Goal: Navigation & Orientation: Find specific page/section

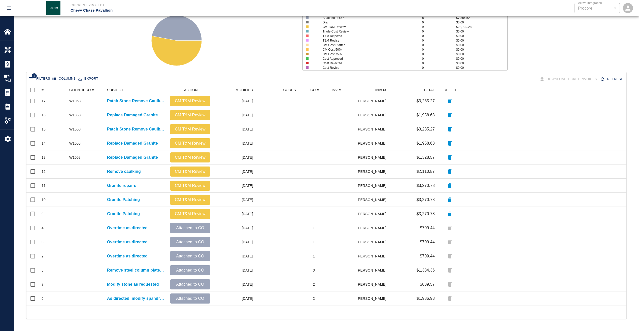
scroll to position [216, 596]
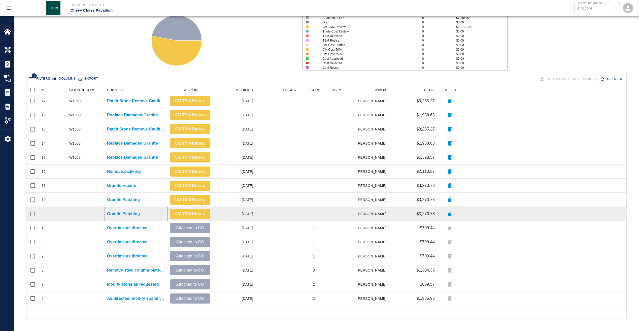
click at [134, 213] on p "Granite Patching" at bounding box center [123, 214] width 33 height 6
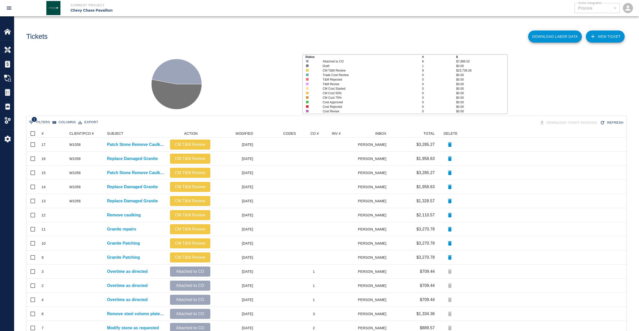
scroll to position [216, 596]
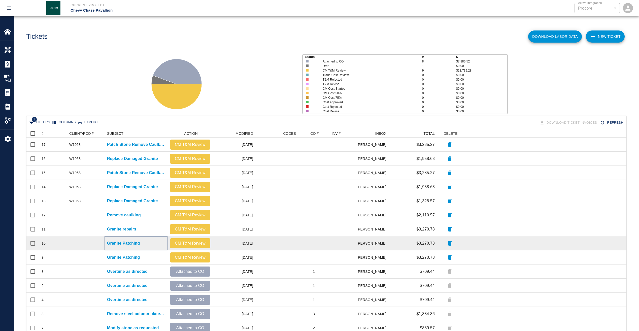
click at [132, 243] on p "Granite Patching" at bounding box center [123, 243] width 33 height 6
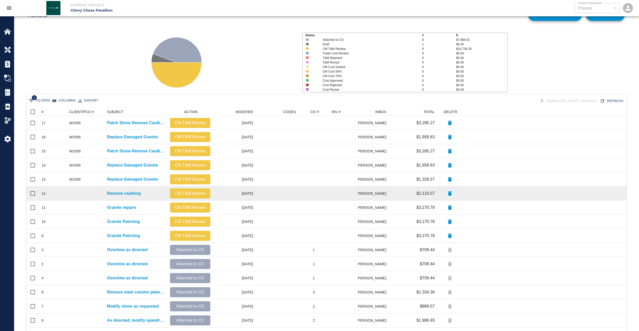
scroll to position [44, 0]
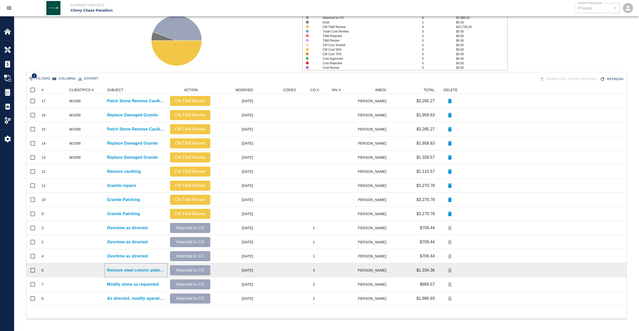
click at [133, 270] on p "Remove steel column plates and flagpole" at bounding box center [136, 270] width 58 height 6
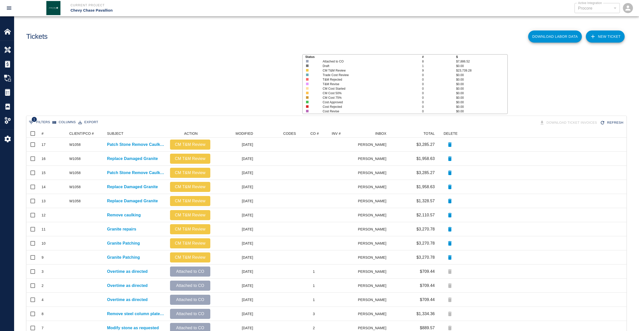
scroll to position [216, 596]
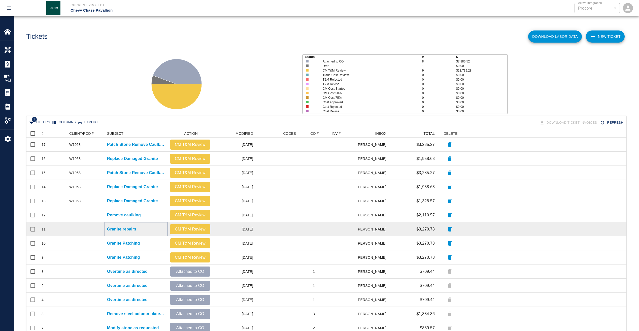
click at [118, 229] on p "Granite repairs" at bounding box center [121, 229] width 29 height 6
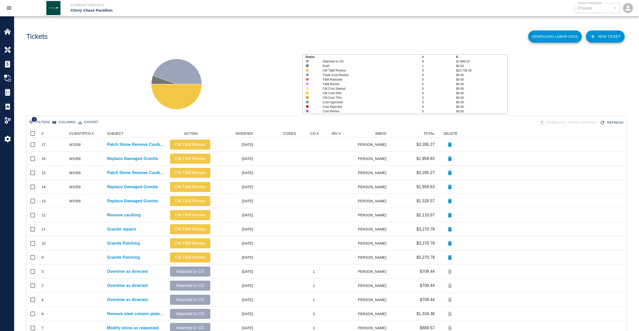
scroll to position [216, 596]
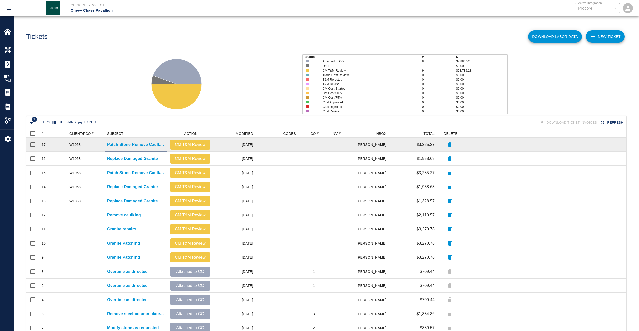
click at [128, 144] on p "Patch Stone Remove Caulking" at bounding box center [136, 145] width 58 height 6
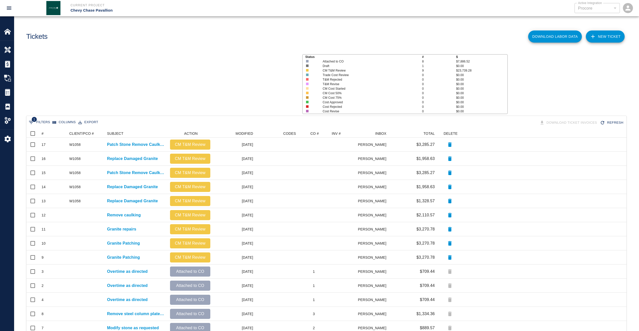
scroll to position [216, 596]
click at [539, 72] on div "Status # $ Attached to CO 8 $7,886.52 Draft 1 $0.00 CM T&M Review 9 $23,739.28 …" at bounding box center [324, 82] width 629 height 67
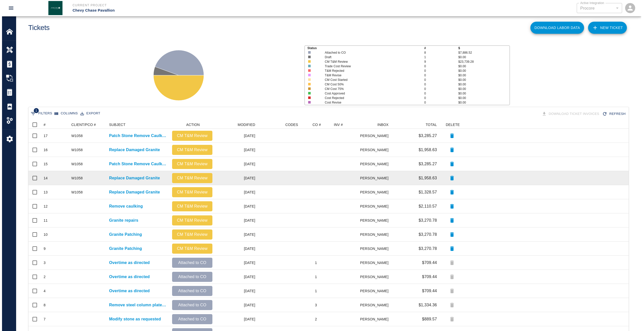
scroll to position [0, 0]
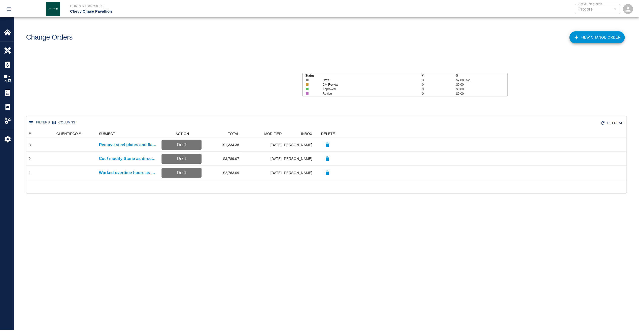
scroll to position [47, 600]
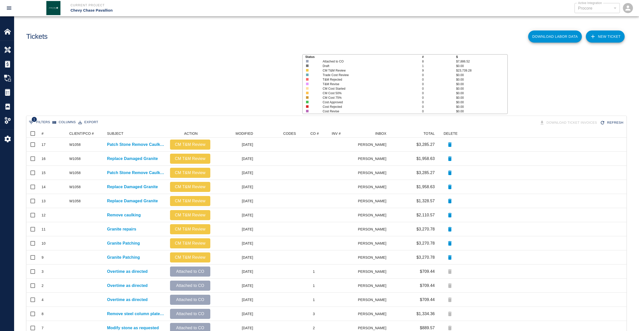
scroll to position [216, 596]
click at [234, 38] on div "Tickets" at bounding box center [173, 34] width 302 height 20
